Goal: Task Accomplishment & Management: Manage account settings

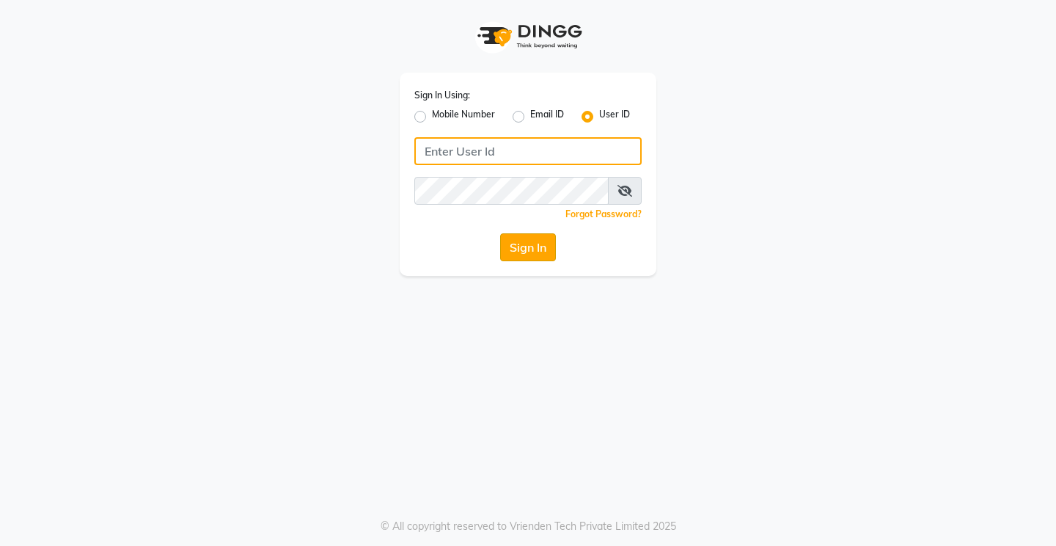
type input "glaamsalon"
click at [530, 250] on button "Sign In" at bounding box center [528, 247] width 56 height 28
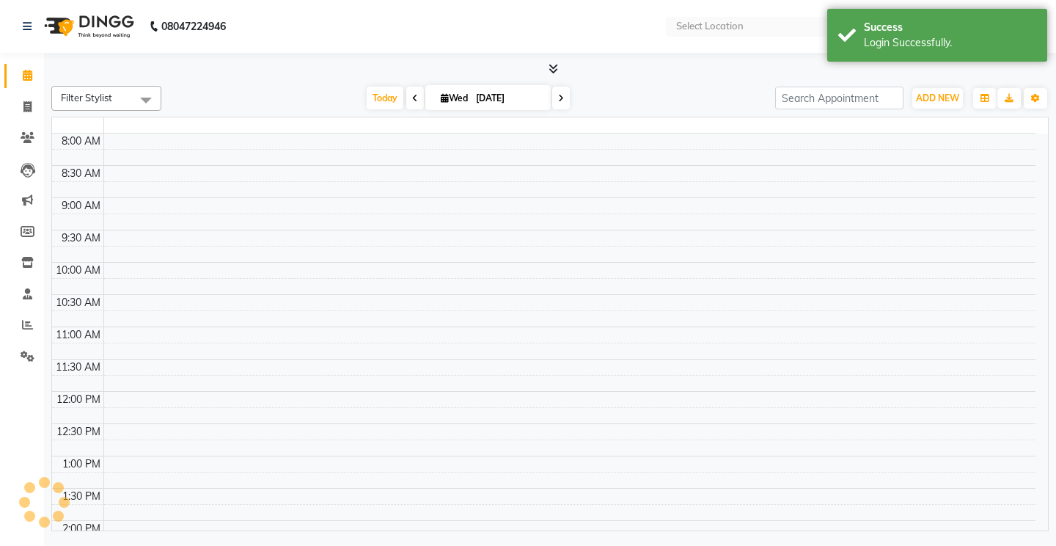
select select "en"
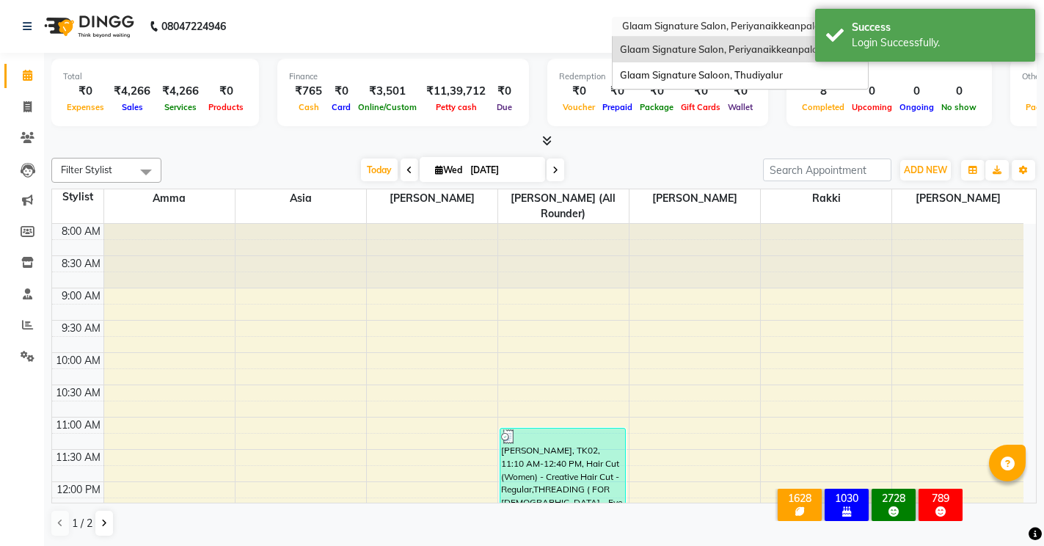
click at [675, 29] on input "text" at bounding box center [725, 28] width 213 height 15
click at [684, 76] on span "Glaam Signature Saloon, Thudiyalur" at bounding box center [701, 75] width 163 height 12
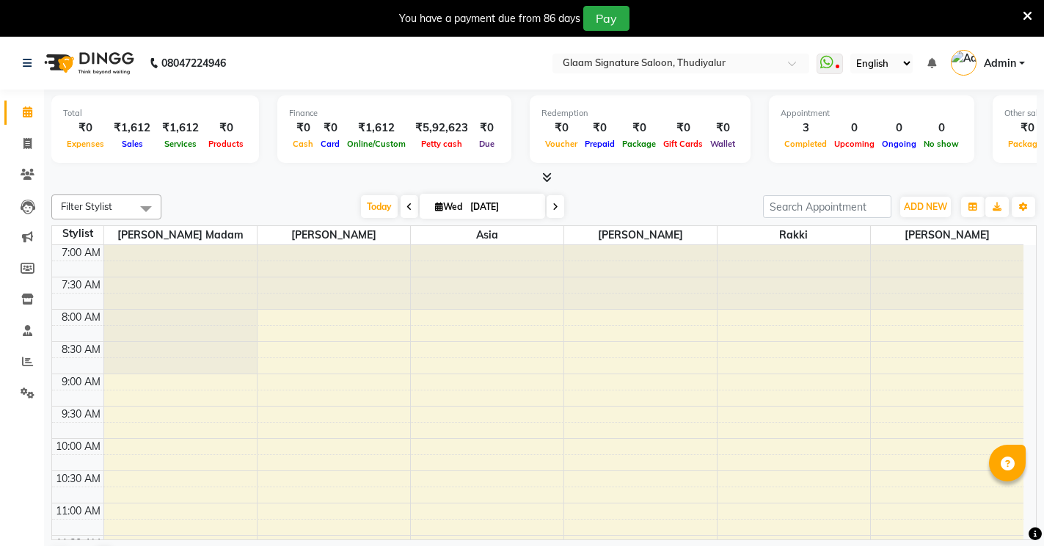
select select "en"
click at [27, 145] on icon at bounding box center [27, 143] width 8 height 11
select select "service"
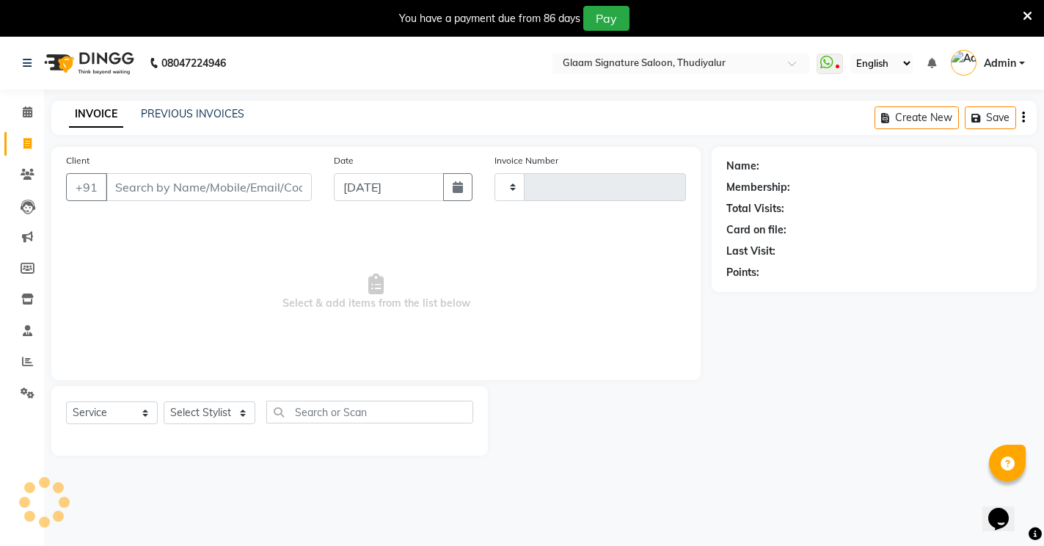
type input "0559"
select select "4439"
click at [219, 117] on link "PREVIOUS INVOICES" at bounding box center [192, 113] width 103 height 13
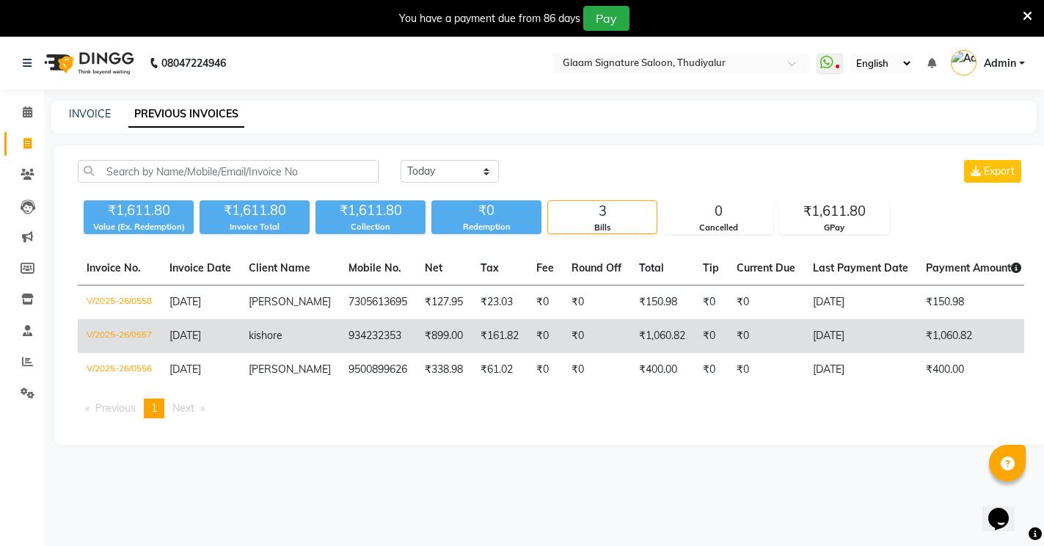
click at [428, 331] on td "₹899.00" at bounding box center [444, 336] width 56 height 34
click at [356, 334] on td "934232353" at bounding box center [378, 336] width 76 height 34
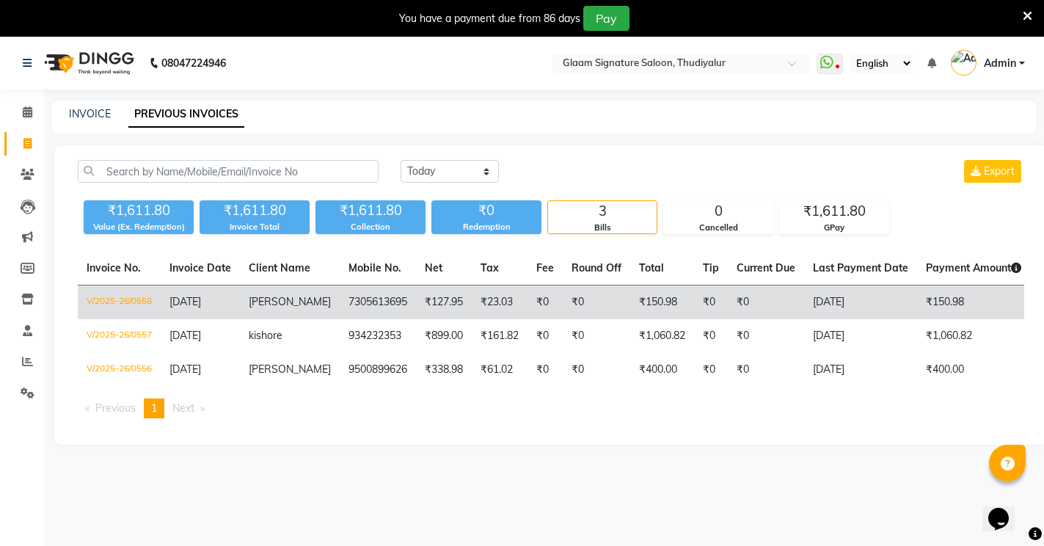
click at [430, 301] on td "₹127.95" at bounding box center [444, 302] width 56 height 34
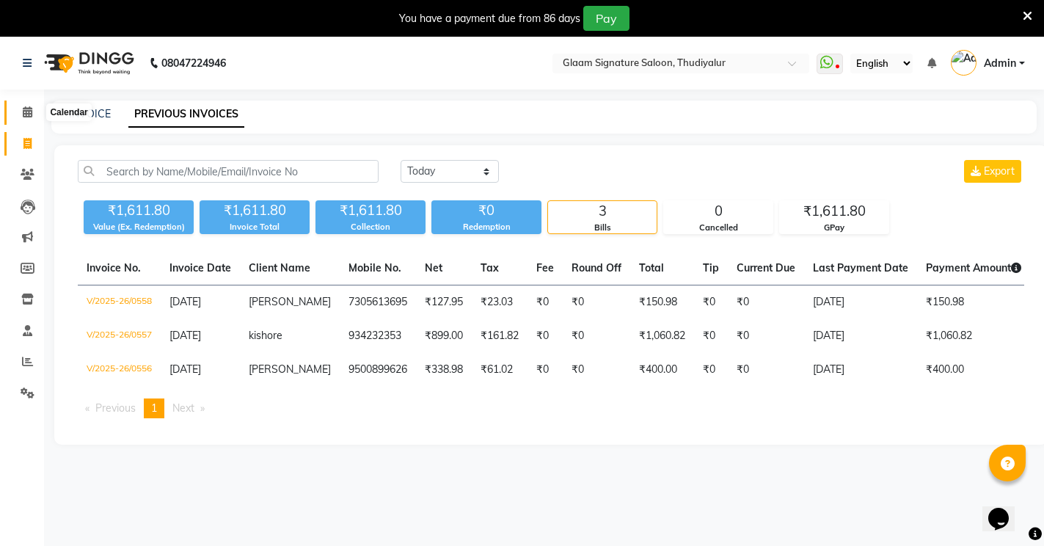
click at [31, 114] on icon at bounding box center [28, 111] width 10 height 11
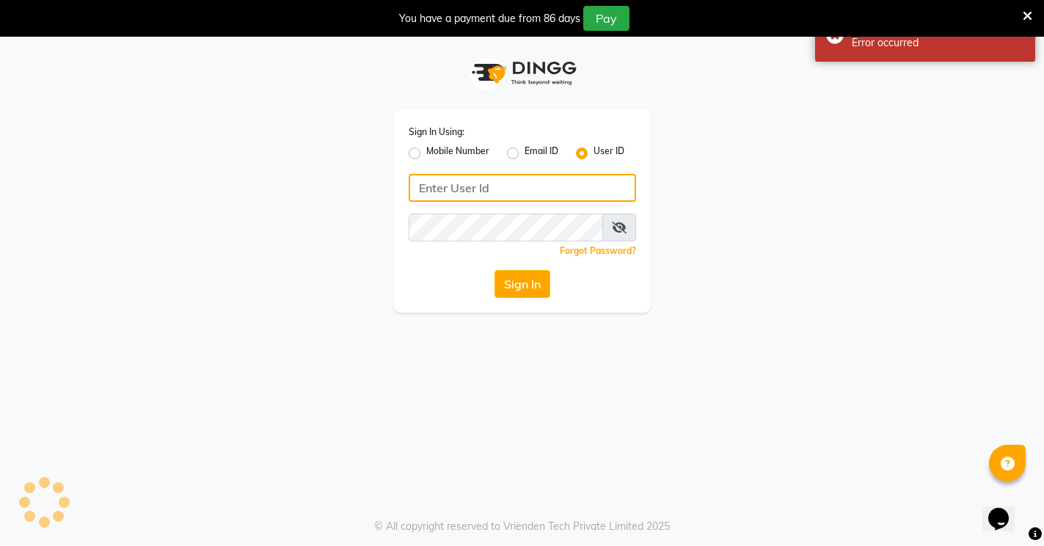
type input "glaamsalon"
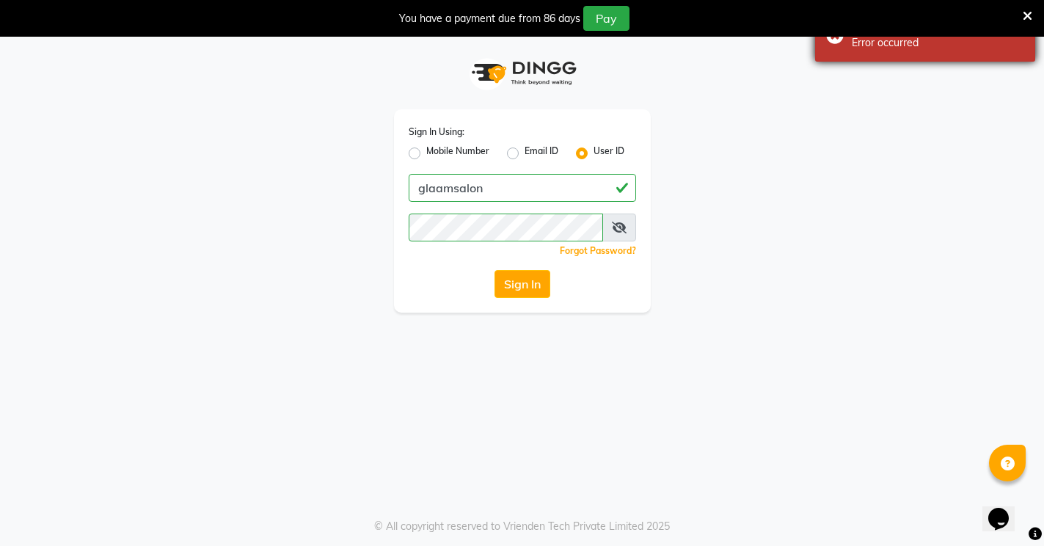
click at [833, 37] on div "Failed Error occurred" at bounding box center [925, 35] width 220 height 53
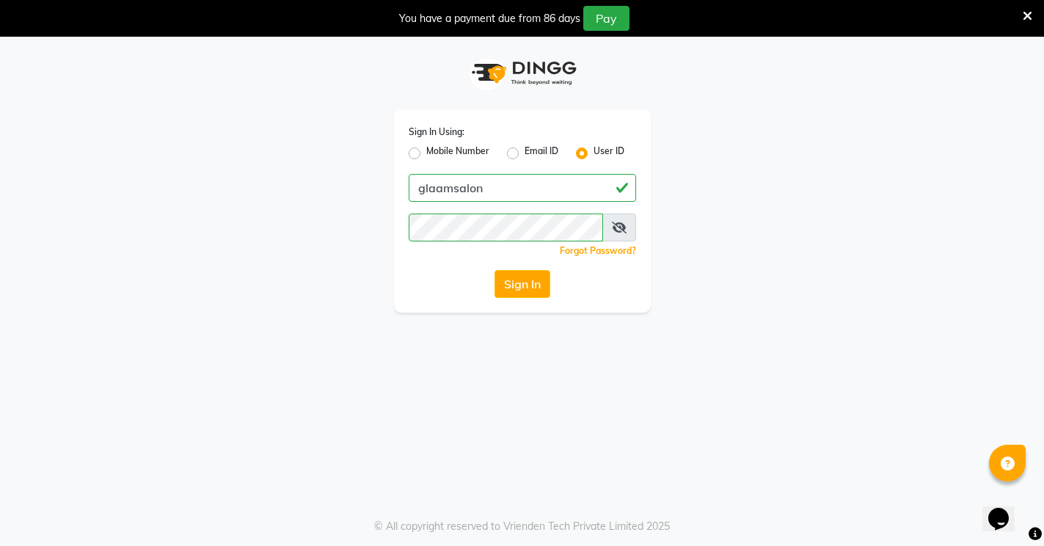
click at [1031, 16] on icon at bounding box center [1028, 16] width 10 height 13
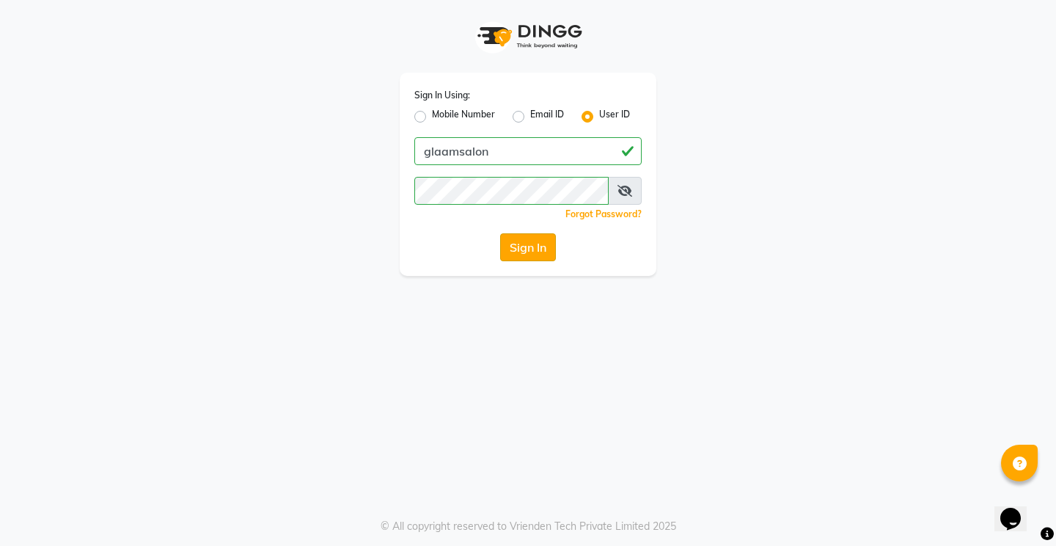
click at [532, 245] on button "Sign In" at bounding box center [528, 247] width 56 height 28
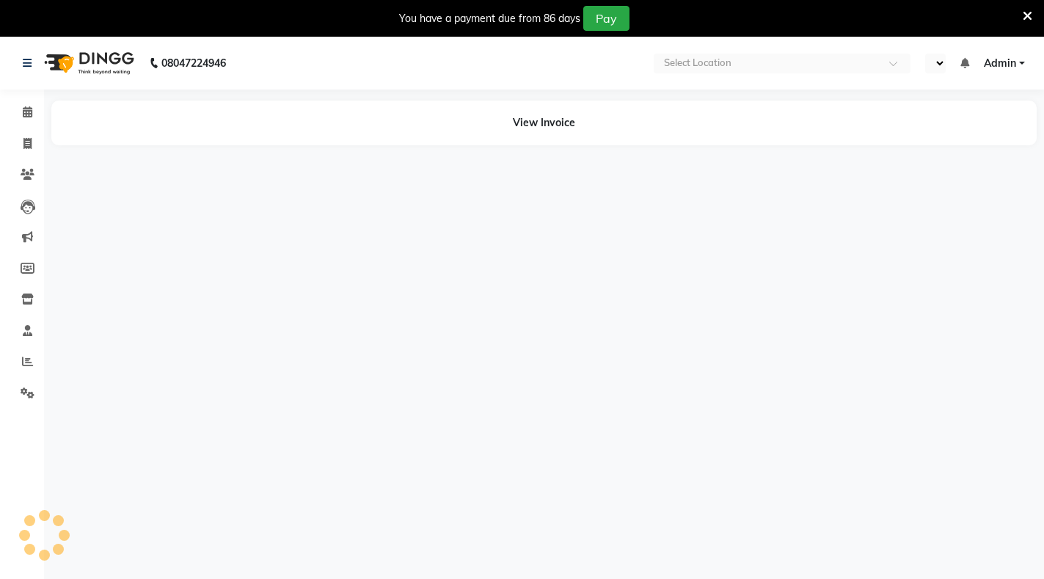
select select "en"
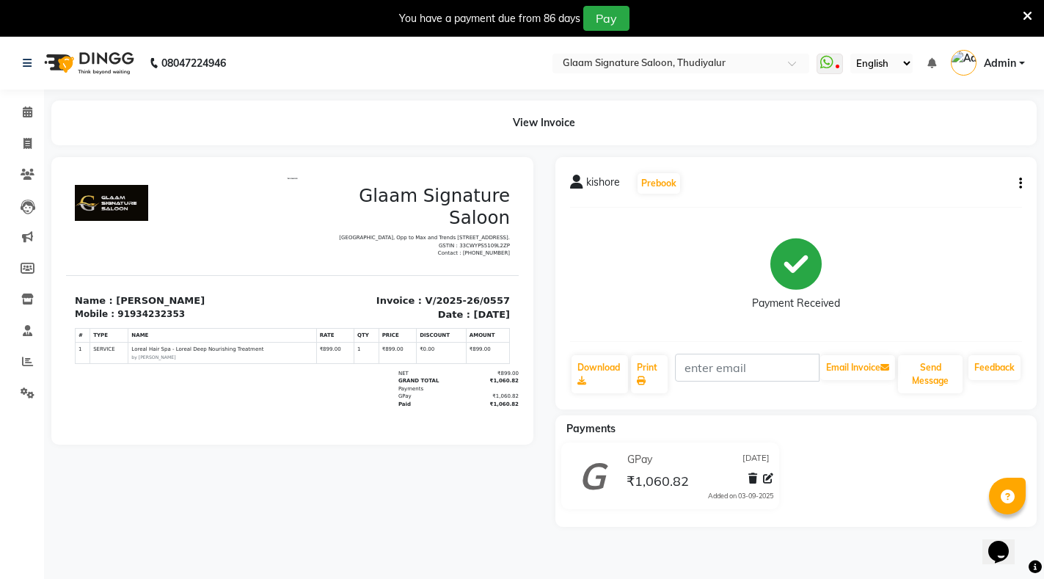
click at [1020, 183] on icon "button" at bounding box center [1020, 183] width 3 height 1
click at [928, 202] on div "Edit Invoice" at bounding box center [947, 202] width 100 height 18
select select "service"
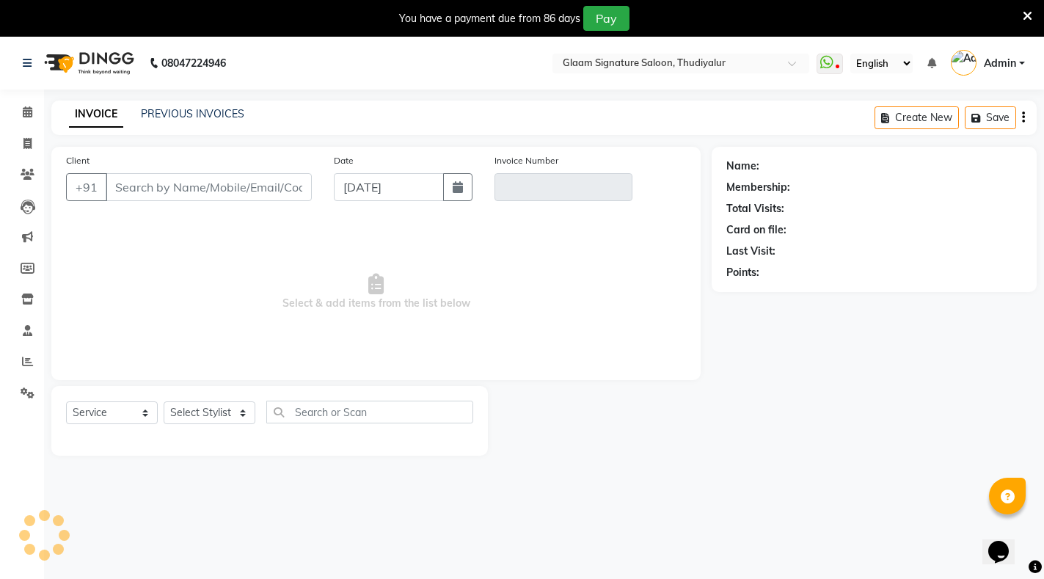
scroll to position [37, 0]
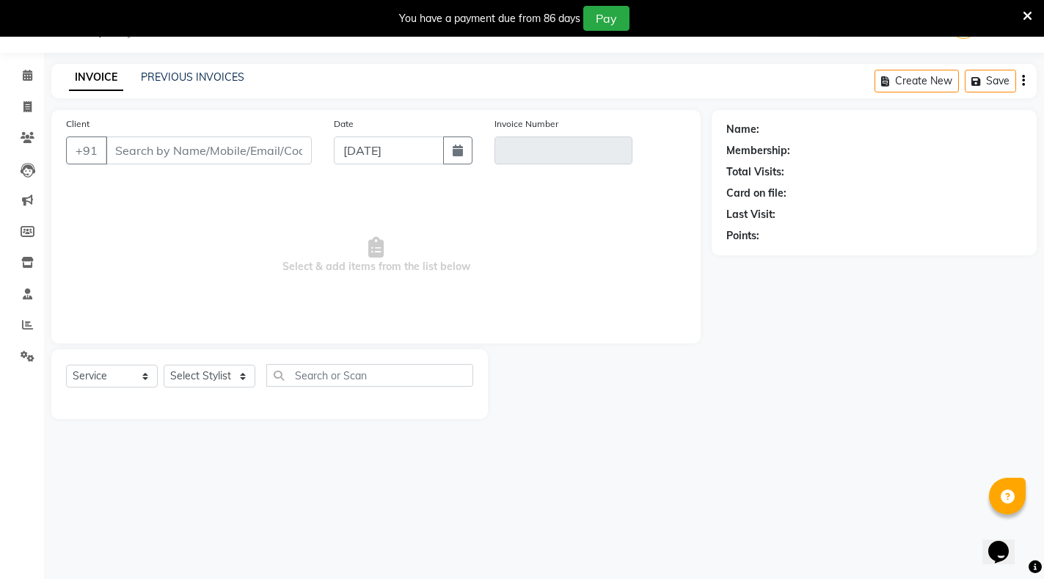
type input "934232353"
type input "V/2025-26/0557"
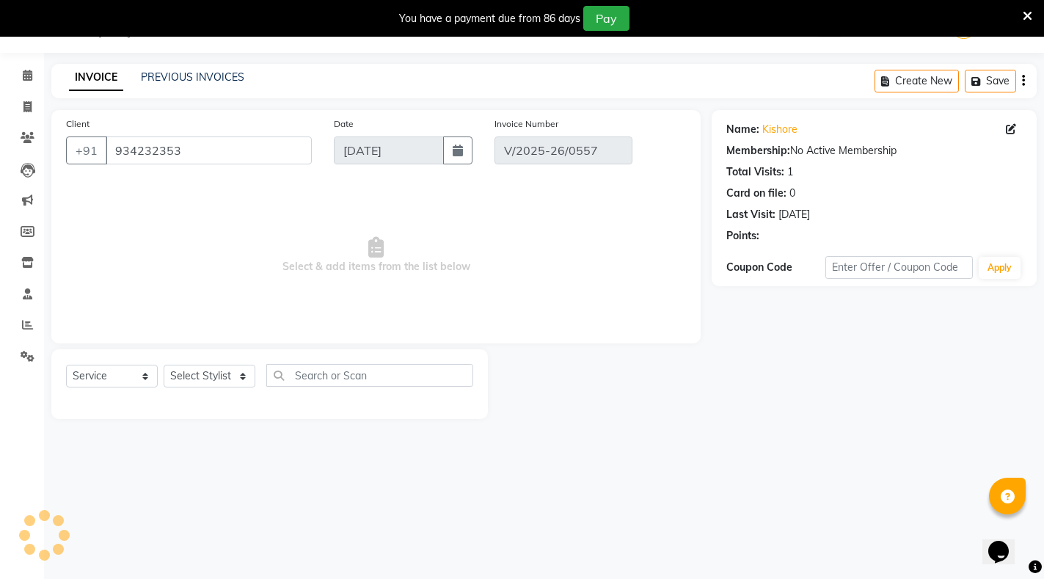
select select "select"
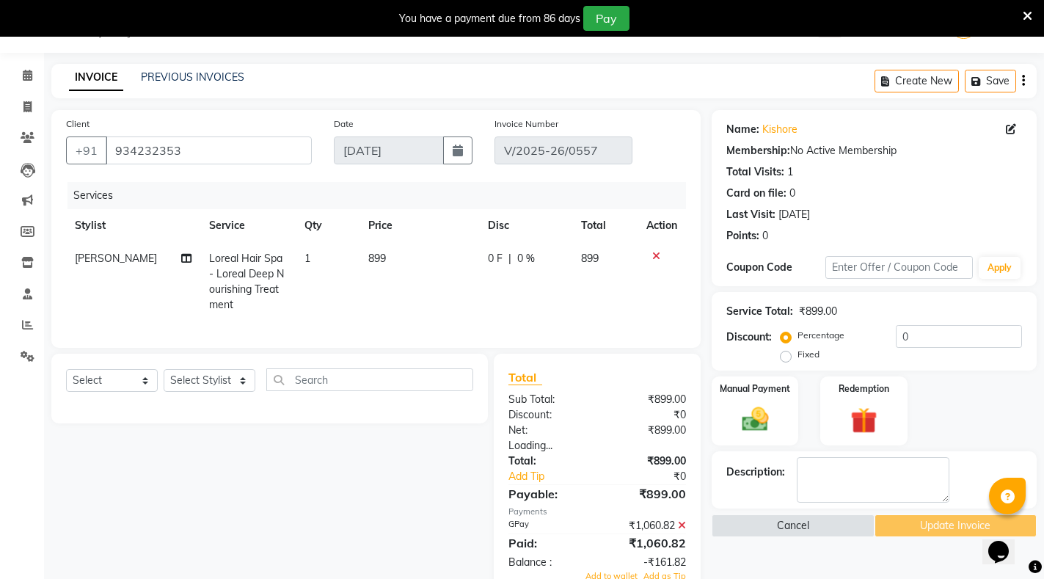
scroll to position [89, 0]
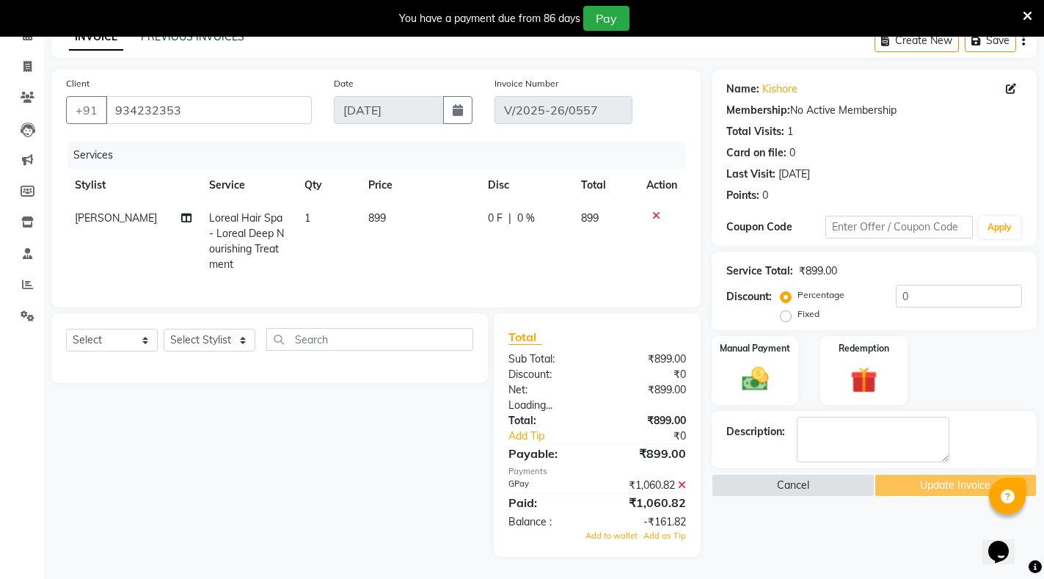
click at [684, 486] on icon at bounding box center [682, 485] width 8 height 10
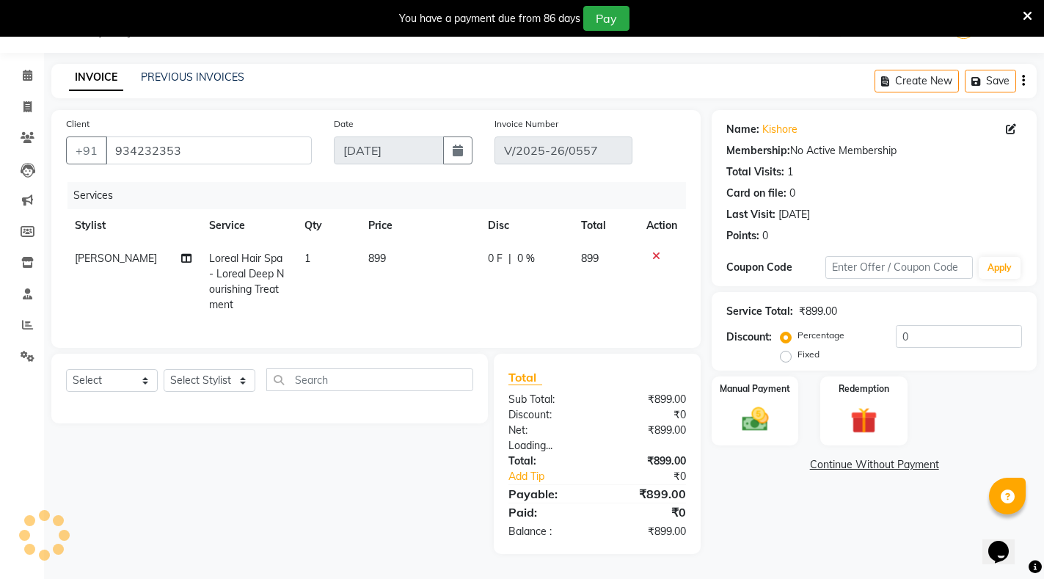
scroll to position [37, 0]
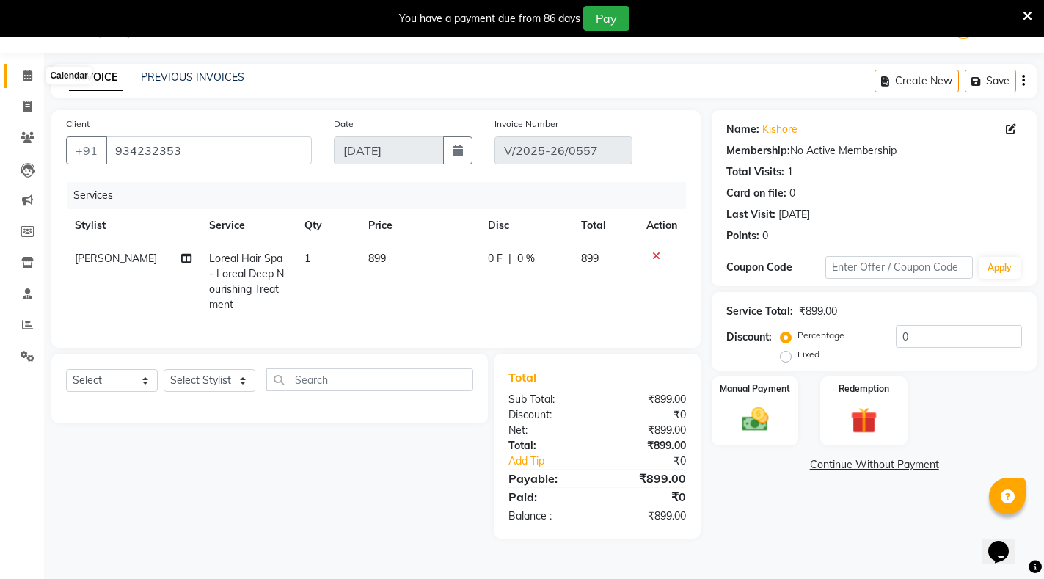
click at [28, 74] on icon at bounding box center [28, 75] width 10 height 11
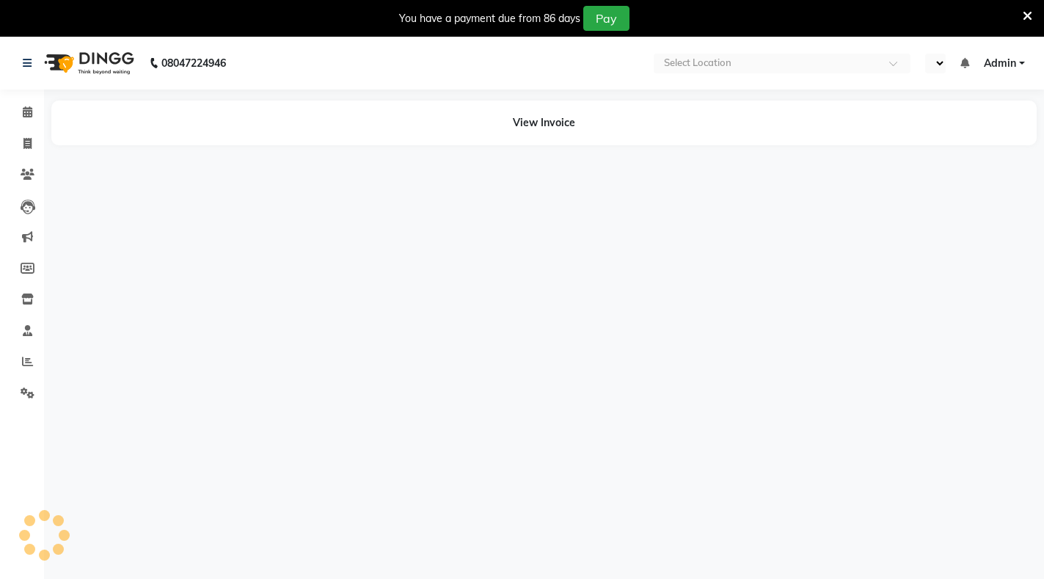
select select "en"
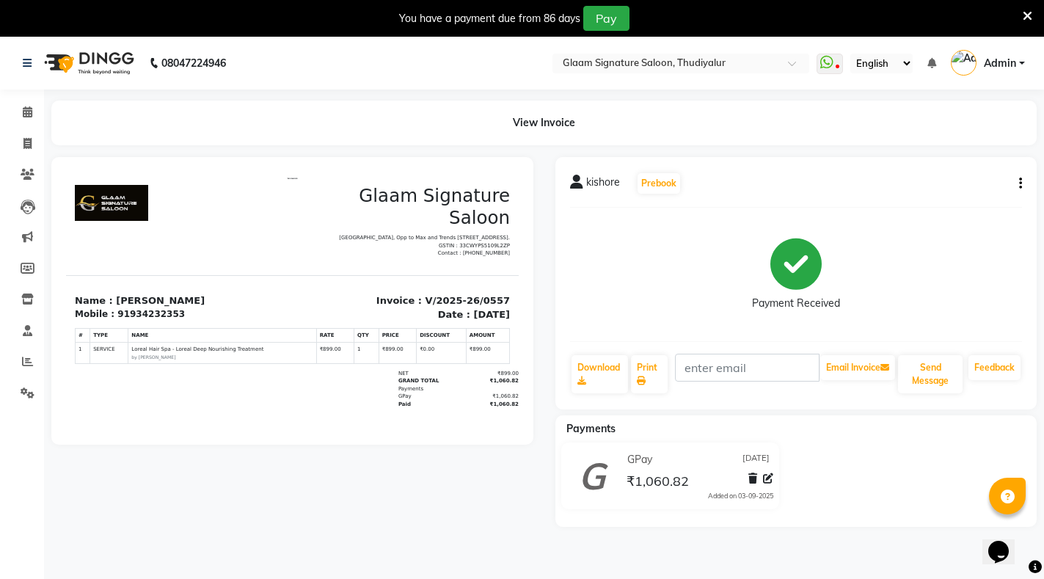
click at [1020, 184] on icon "button" at bounding box center [1020, 183] width 3 height 1
click at [940, 204] on div "Edit Invoice" at bounding box center [947, 202] width 100 height 18
select select "service"
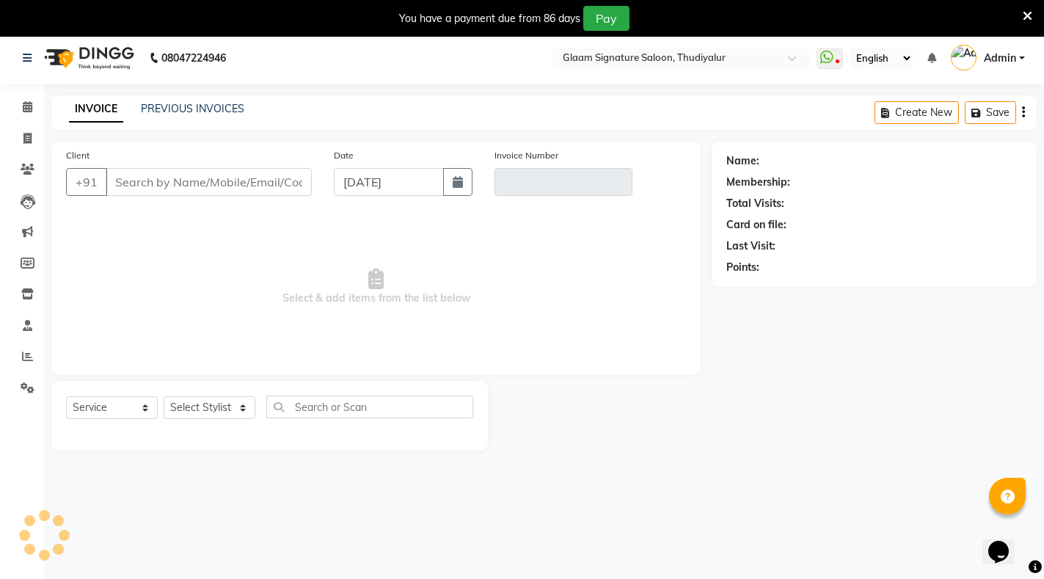
scroll to position [37, 0]
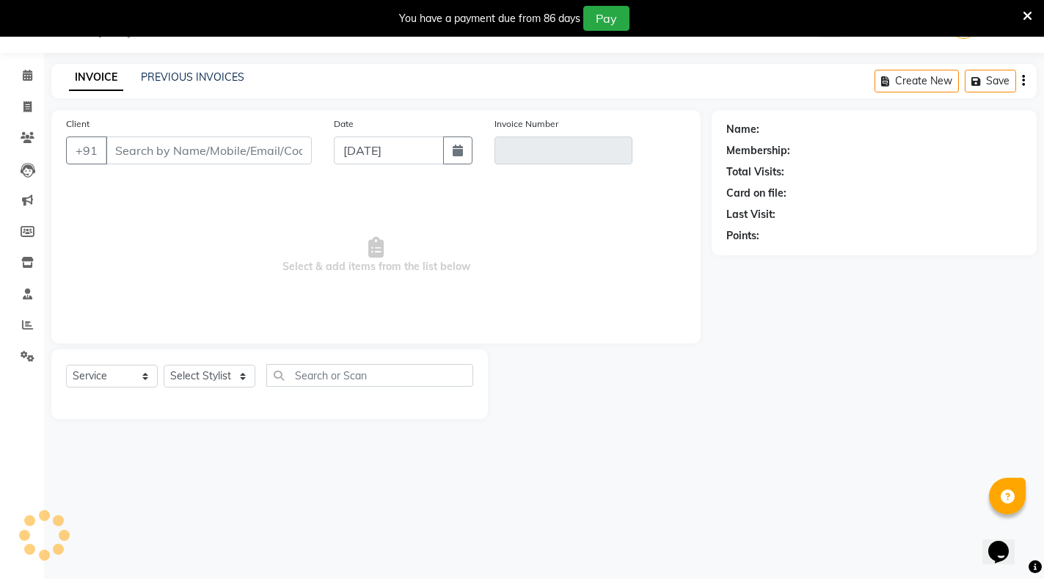
type input "934232353"
type input "V/2025-26/0557"
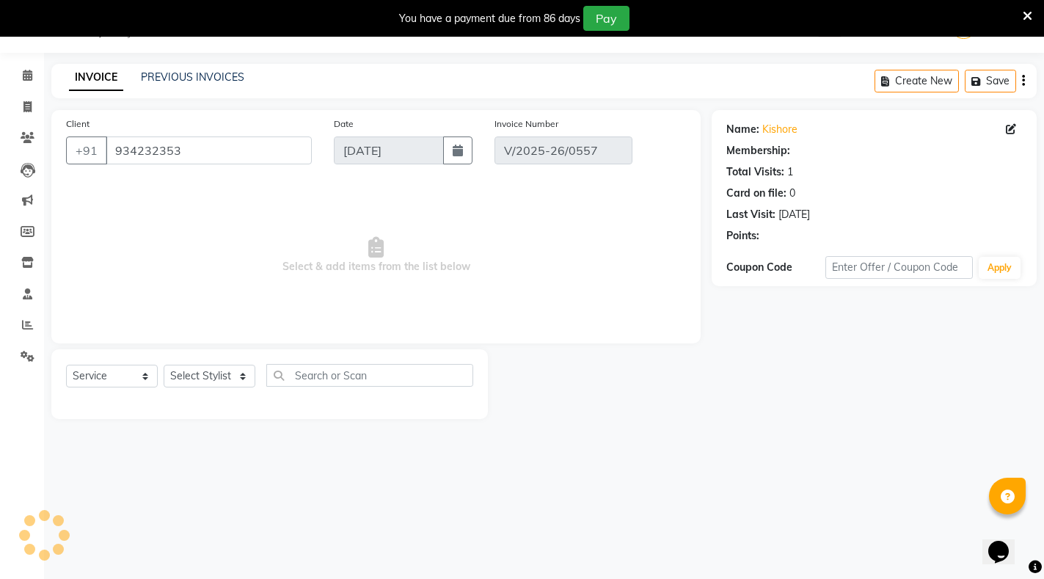
select select "select"
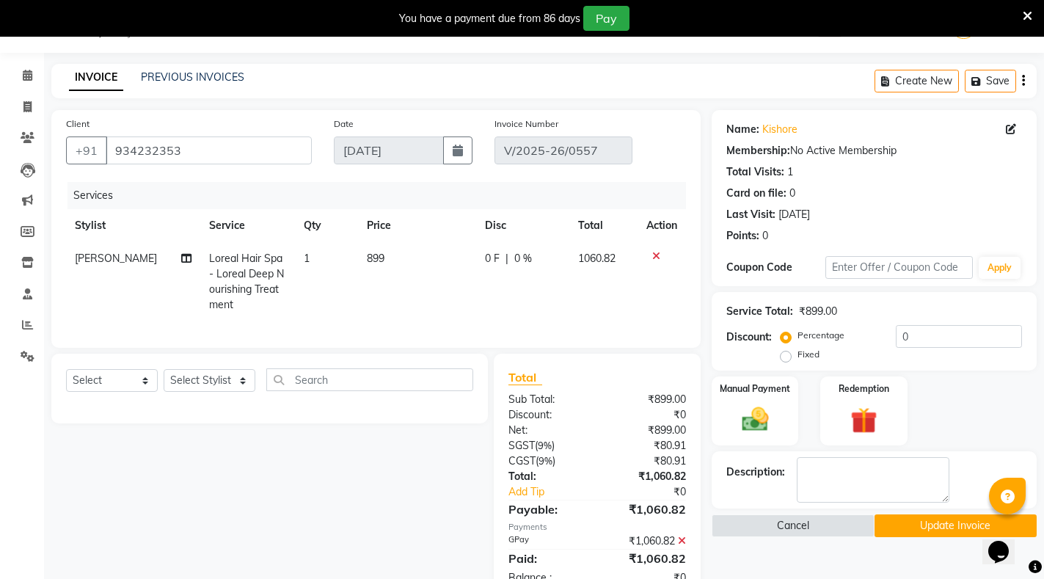
click at [797, 356] on label "Fixed" at bounding box center [808, 354] width 22 height 13
click at [784, 356] on input "Fixed" at bounding box center [788, 354] width 10 height 10
radio input "true"
click at [919, 332] on input "0" at bounding box center [959, 336] width 126 height 23
type input "0.82"
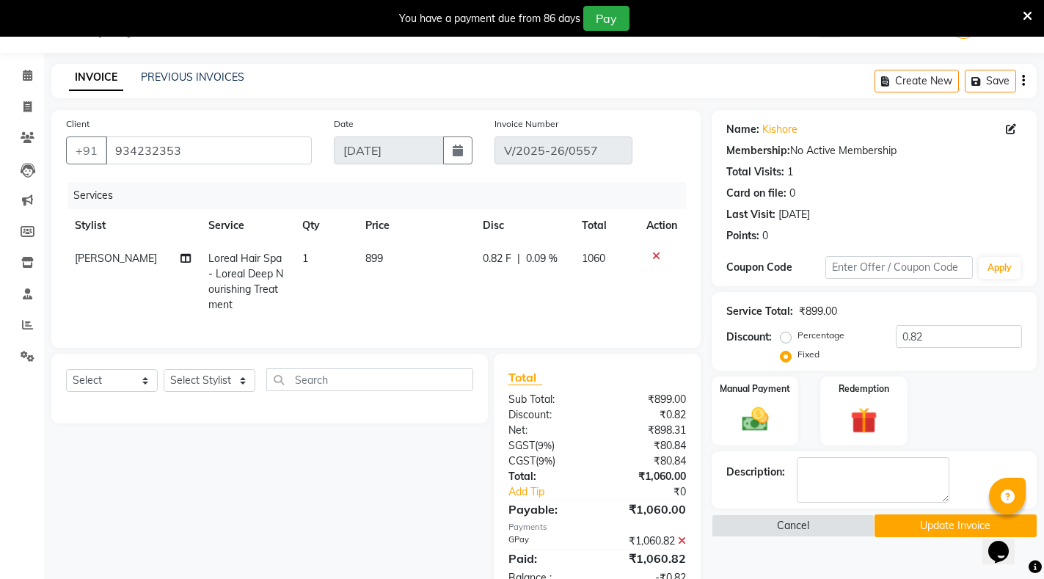
click at [679, 546] on icon at bounding box center [682, 540] width 8 height 10
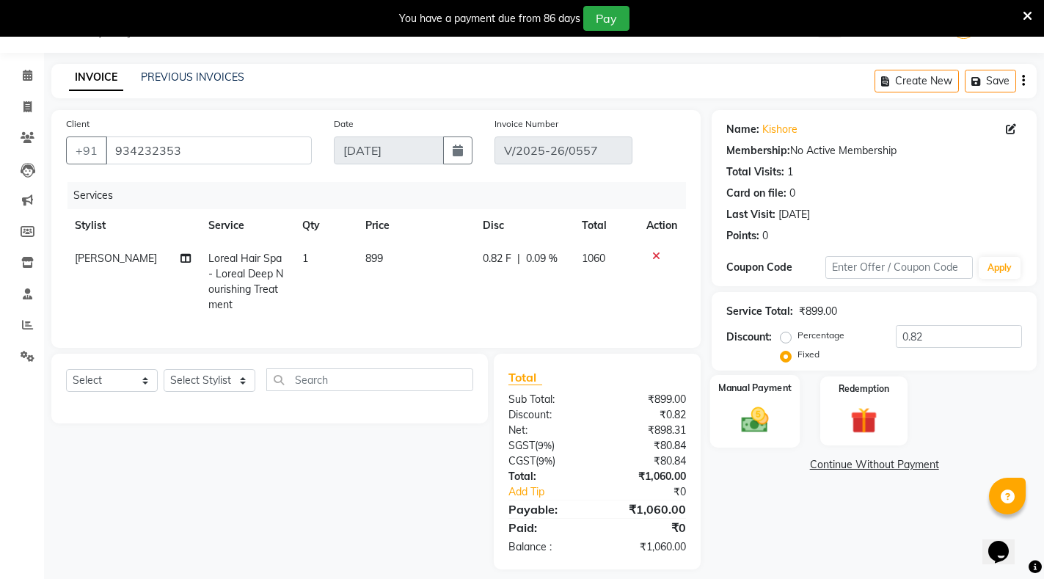
click at [740, 417] on img at bounding box center [755, 419] width 45 height 32
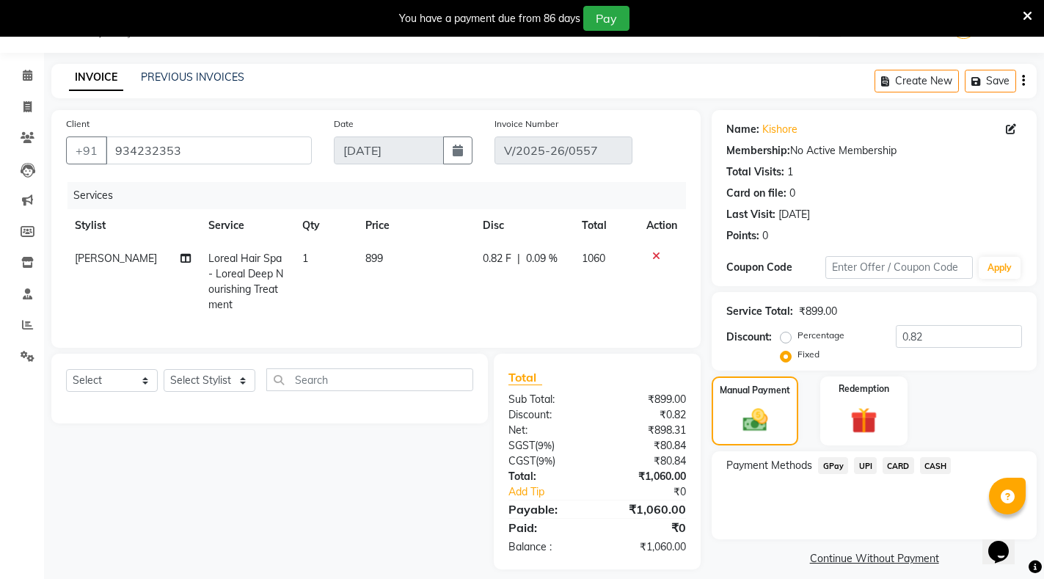
click at [824, 464] on span "GPay" at bounding box center [833, 465] width 30 height 17
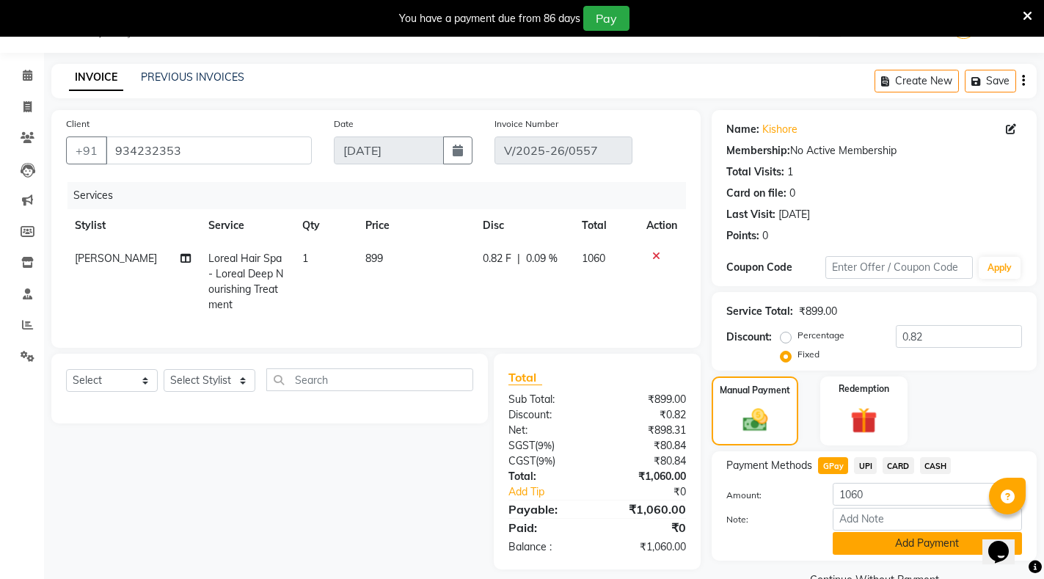
click at [896, 540] on button "Add Payment" at bounding box center [927, 543] width 189 height 23
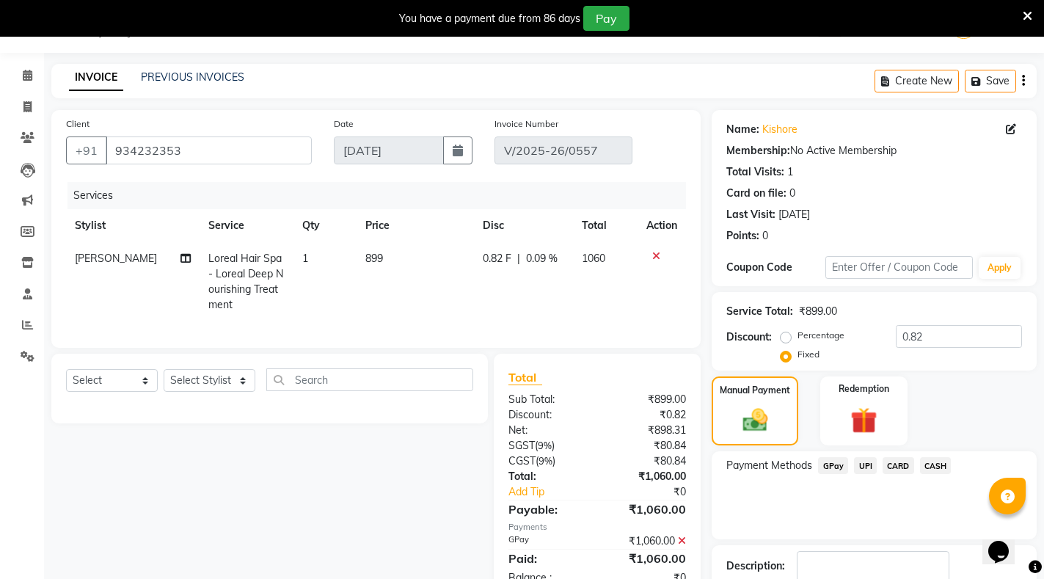
scroll to position [111, 0]
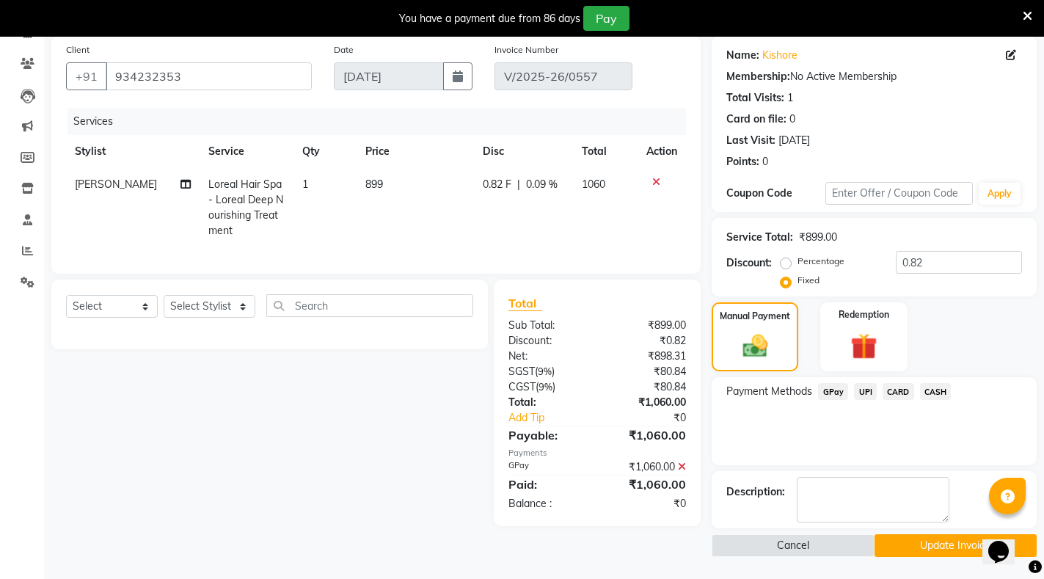
click at [943, 544] on button "Update Invoice" at bounding box center [955, 545] width 162 height 23
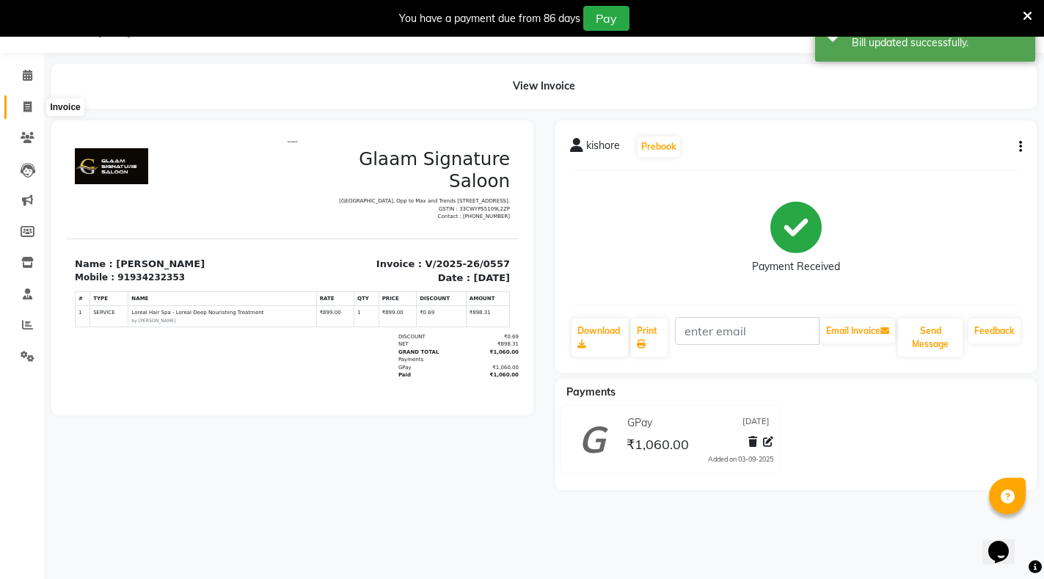
click at [23, 106] on icon at bounding box center [27, 106] width 8 height 11
select select "service"
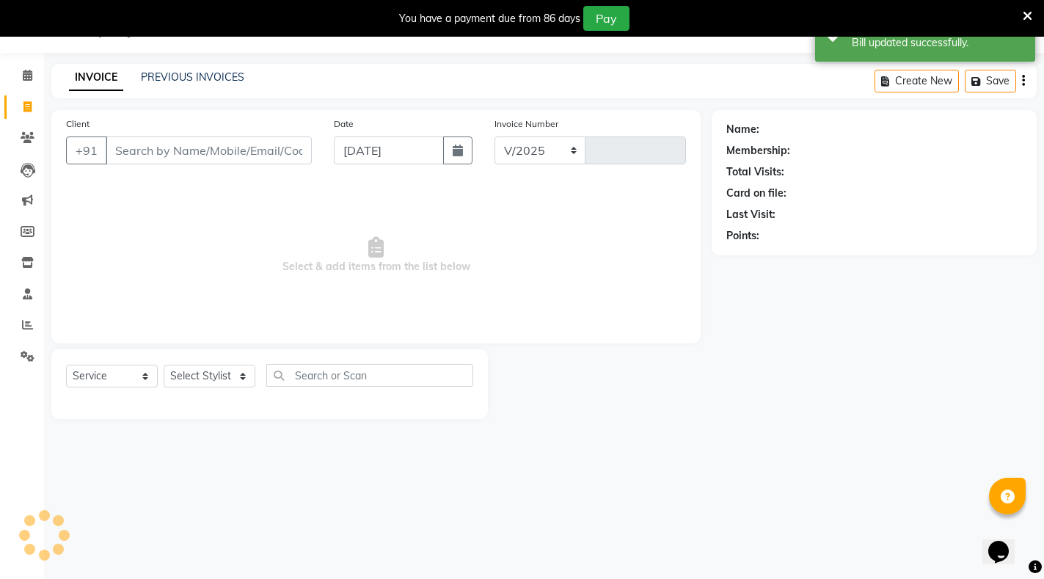
select select "4439"
type input "0559"
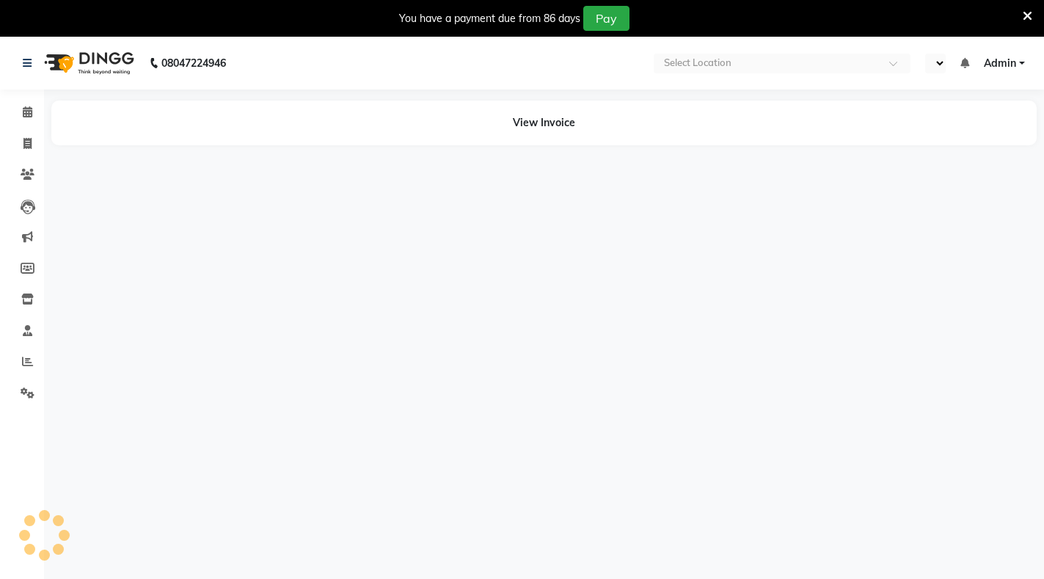
select select "en"
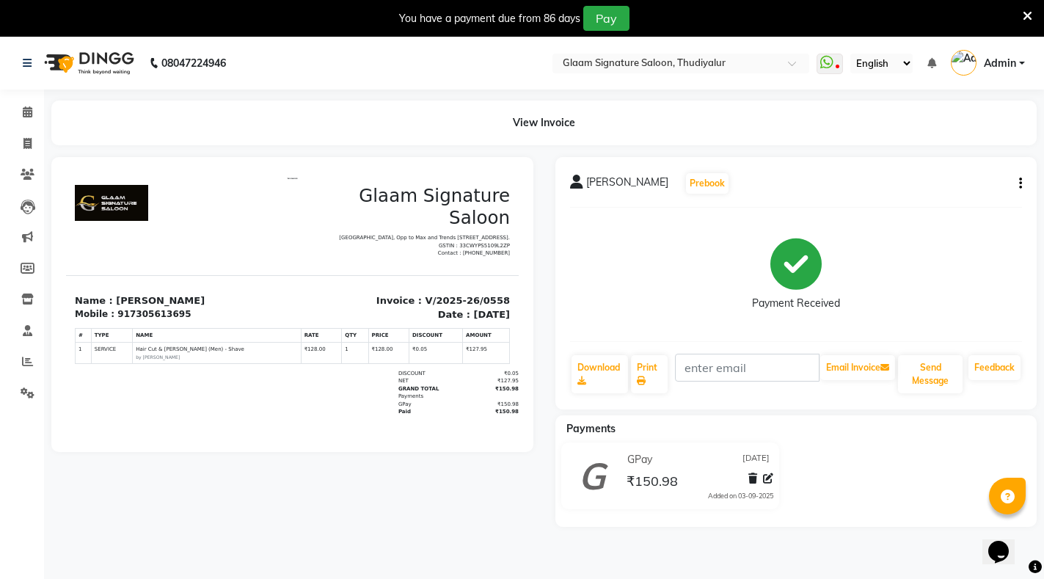
click at [1019, 184] on icon "button" at bounding box center [1020, 183] width 3 height 1
click at [955, 204] on div "Edit Invoice" at bounding box center [947, 202] width 100 height 18
select select "service"
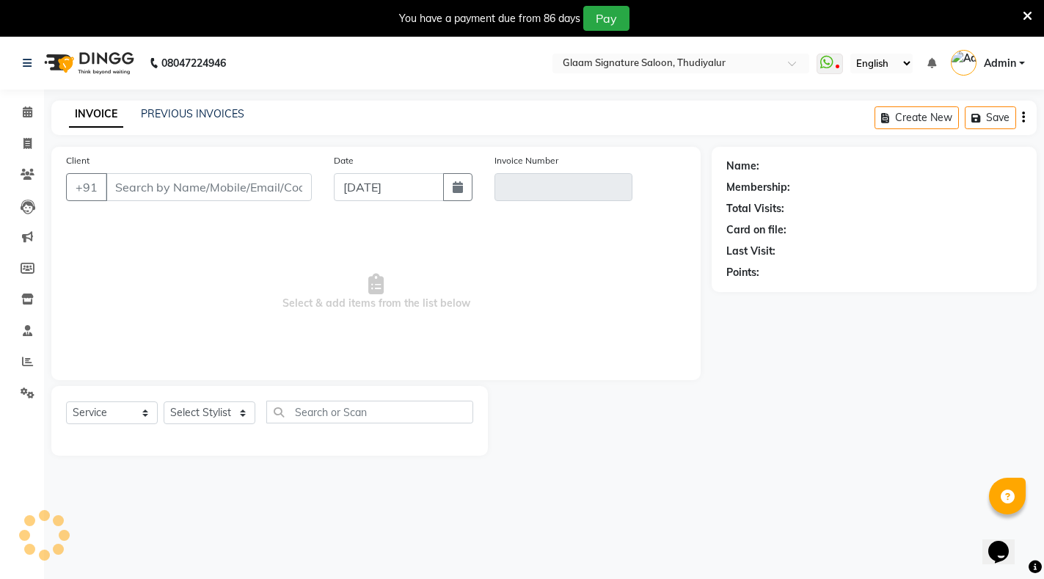
scroll to position [37, 0]
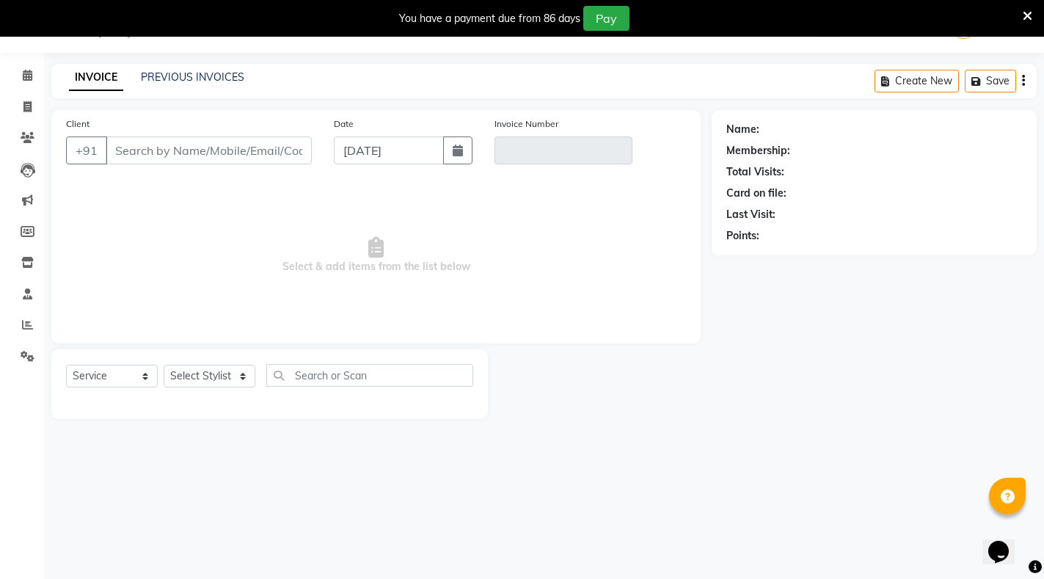
type input "7305613695"
type input "V/2025-26/0558"
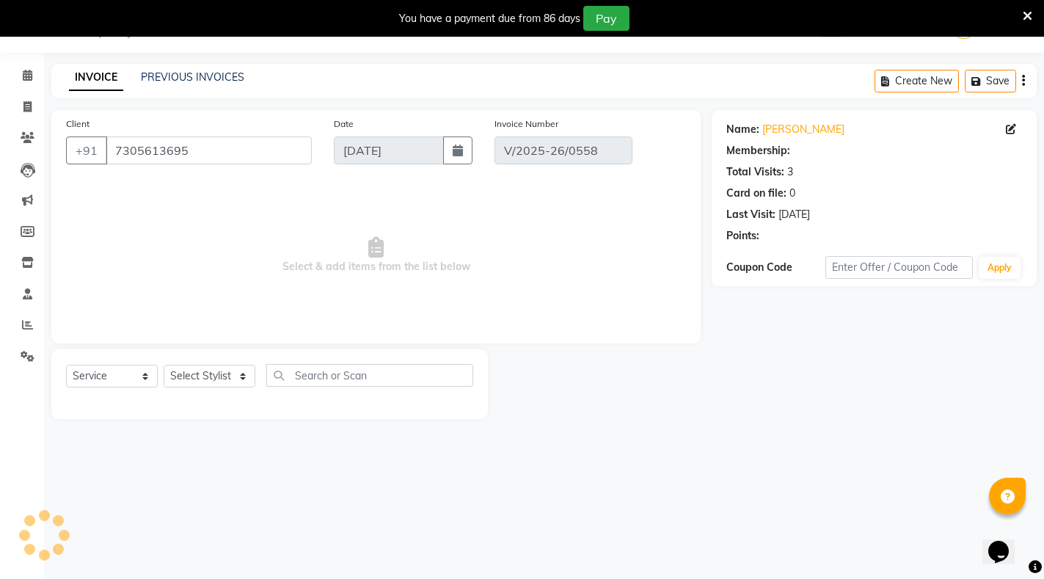
select select "select"
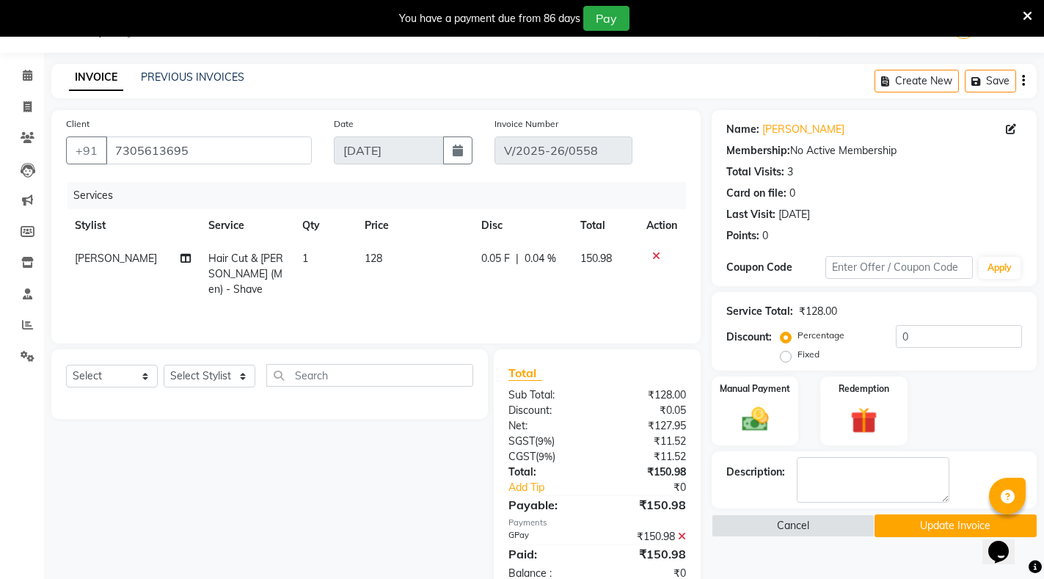
click at [681, 533] on icon at bounding box center [682, 536] width 8 height 10
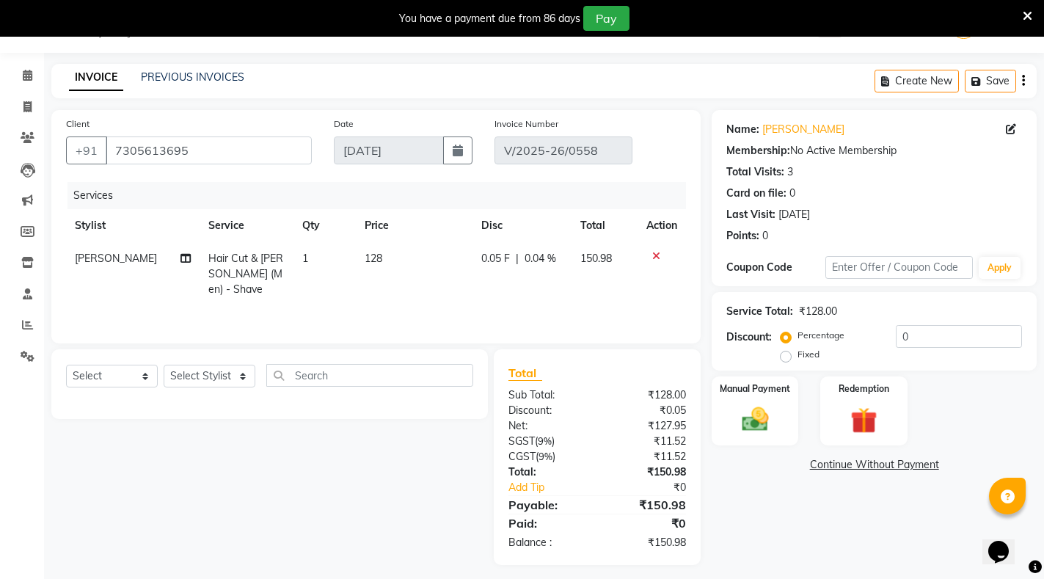
click at [797, 358] on label "Fixed" at bounding box center [808, 354] width 22 height 13
click at [787, 358] on input "Fixed" at bounding box center [788, 354] width 10 height 10
radio input "true"
click at [908, 337] on input "0" at bounding box center [959, 336] width 126 height 23
type input "0"
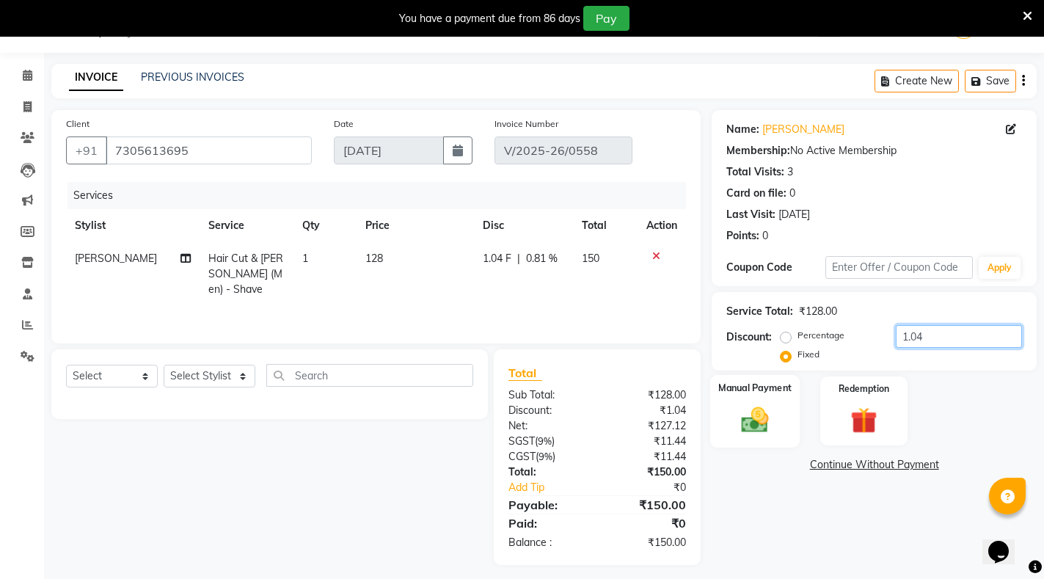
type input "1.04"
click at [755, 418] on img at bounding box center [755, 419] width 45 height 32
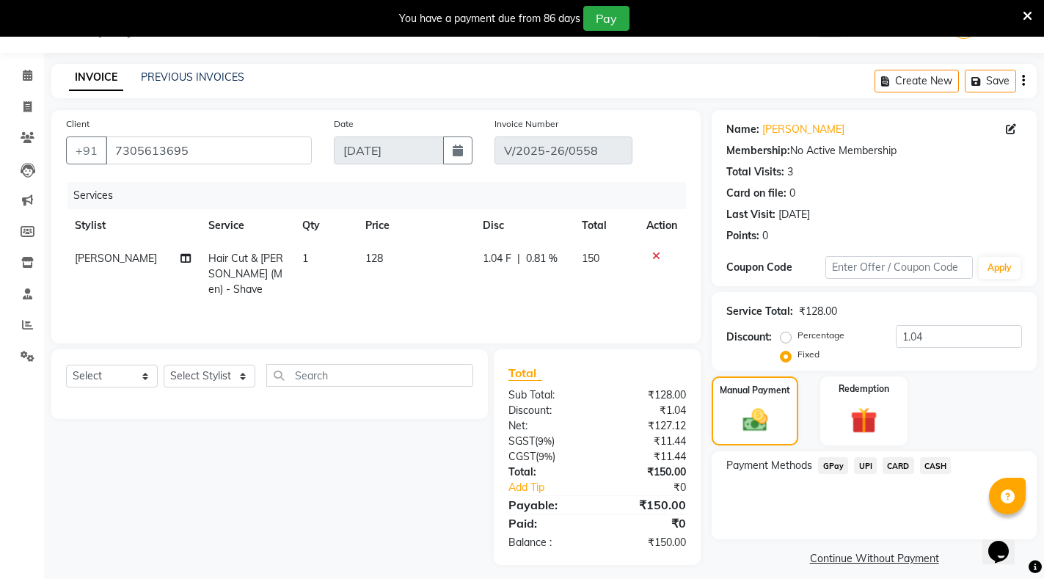
click at [832, 464] on span "GPay" at bounding box center [833, 465] width 30 height 17
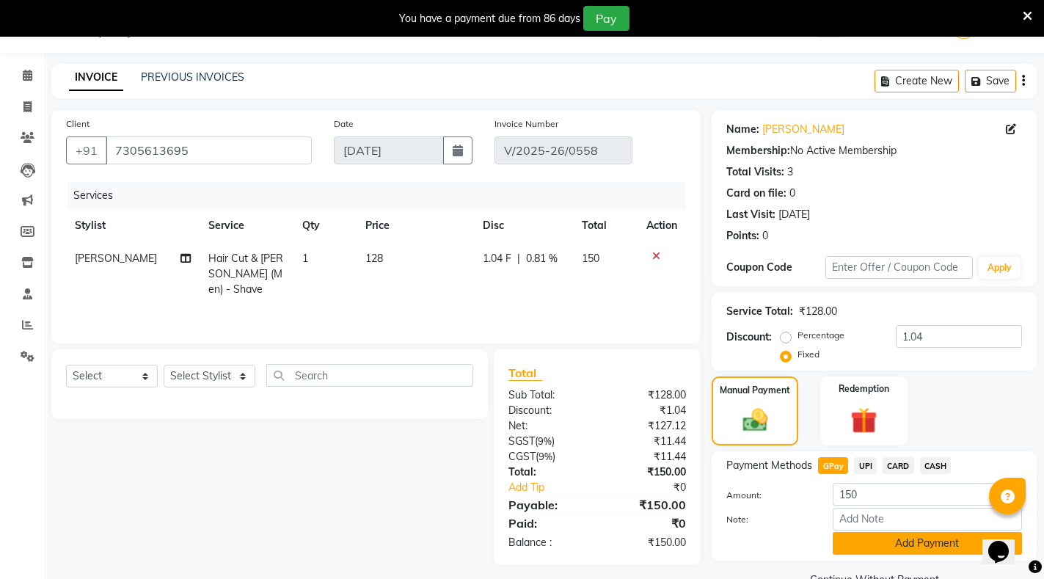
click at [899, 544] on button "Add Payment" at bounding box center [927, 543] width 189 height 23
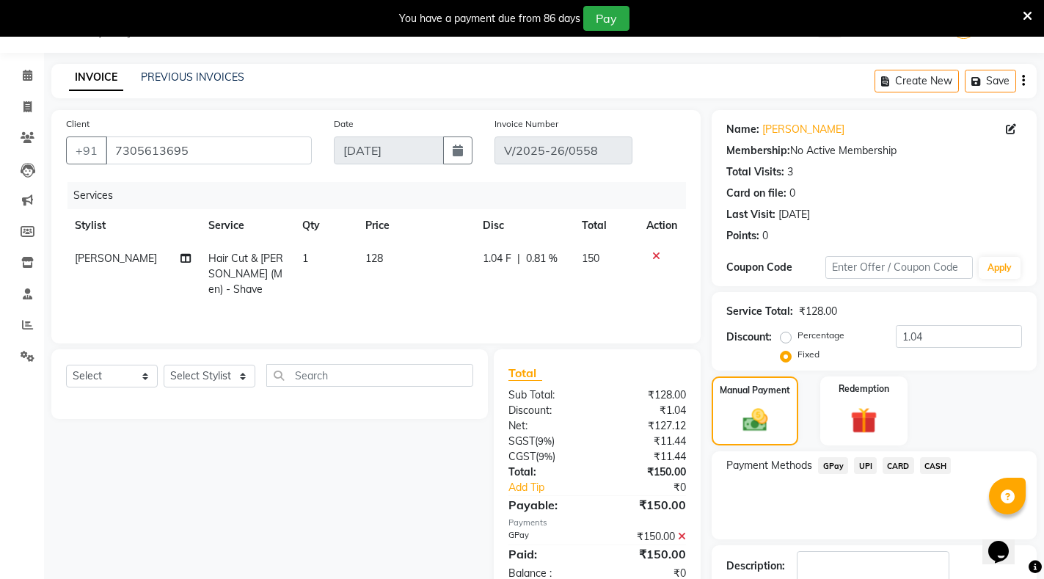
scroll to position [111, 0]
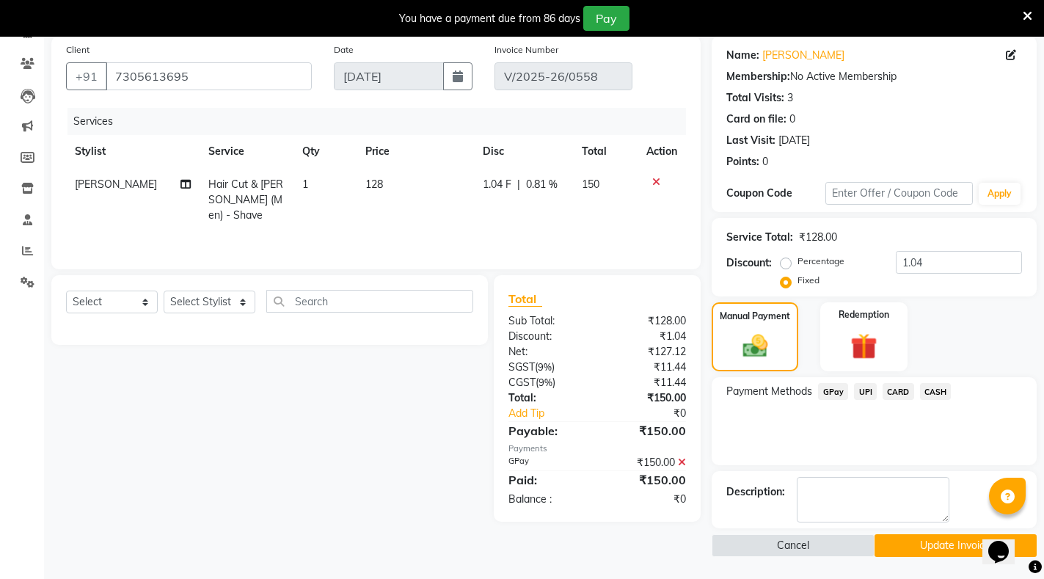
click at [936, 546] on button "Update Invoice" at bounding box center [955, 545] width 162 height 23
